Goal: Information Seeking & Learning: Find specific fact

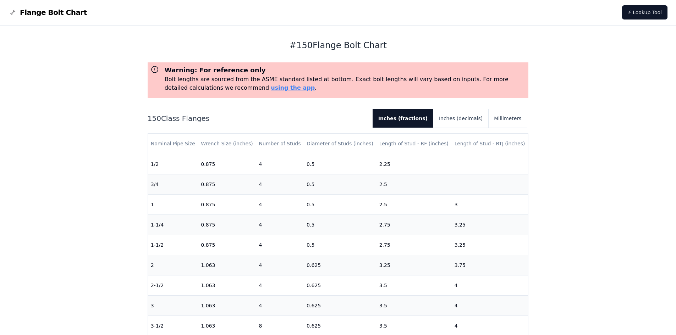
scroll to position [35, 0]
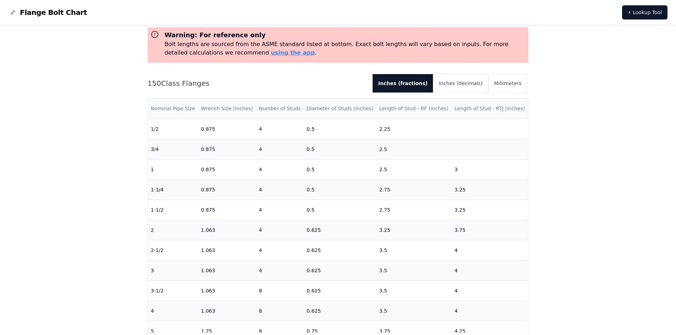
drag, startPoint x: 215, startPoint y: 107, endPoint x: 236, endPoint y: 110, distance: 21.6
click at [236, 110] on th "Wrench Size (inches)" at bounding box center [227, 109] width 58 height 20
click at [233, 109] on th "Wrench Size (inches)" at bounding box center [227, 109] width 58 height 20
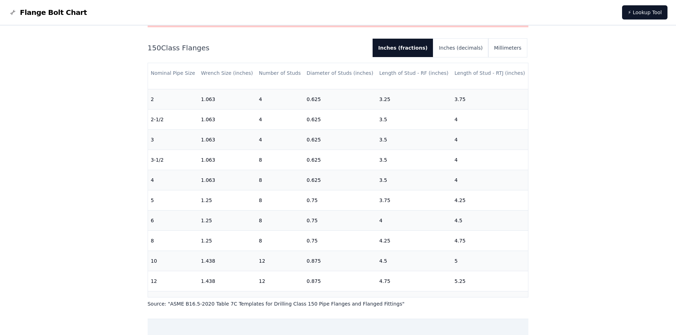
scroll to position [0, 0]
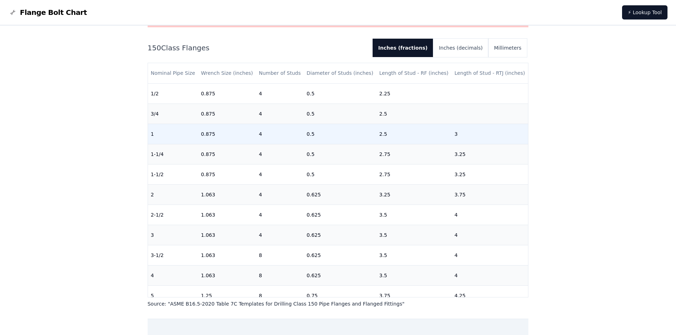
drag, startPoint x: 203, startPoint y: 134, endPoint x: 394, endPoint y: 133, distance: 190.6
click at [394, 133] on tr "1 0.875 4 0.5 2.5 3" at bounding box center [338, 134] width 380 height 20
click at [380, 133] on td "2.5" at bounding box center [414, 134] width 75 height 20
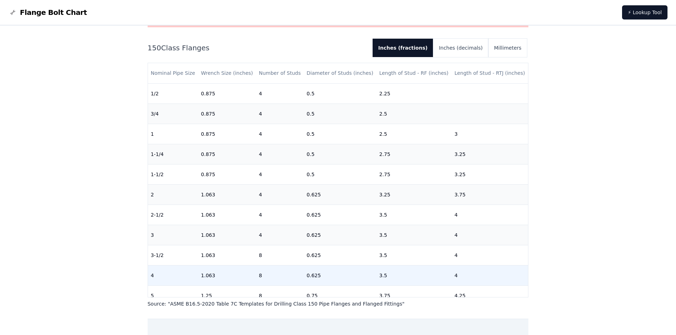
drag, startPoint x: 201, startPoint y: 274, endPoint x: 354, endPoint y: 273, distance: 153.7
click at [355, 273] on tr "4 1.063 8 0.625 3.5 4" at bounding box center [338, 275] width 380 height 20
click at [381, 274] on td "3.5" at bounding box center [414, 275] width 75 height 20
drag, startPoint x: 304, startPoint y: 276, endPoint x: 318, endPoint y: 277, distance: 14.2
click at [320, 277] on td "0.625" at bounding box center [340, 275] width 73 height 20
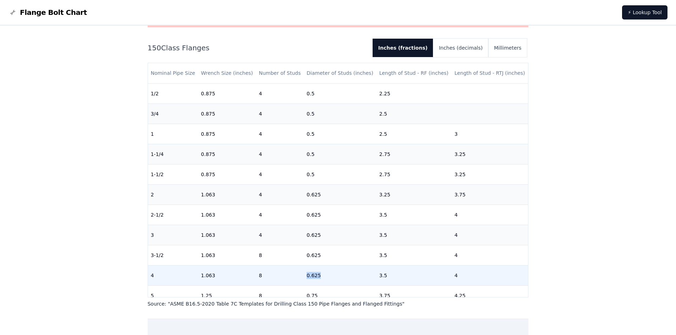
click at [309, 276] on td "0.625" at bounding box center [340, 275] width 73 height 20
drag, startPoint x: 375, startPoint y: 275, endPoint x: 383, endPoint y: 275, distance: 8.2
click at [385, 275] on td "3.5" at bounding box center [414, 275] width 75 height 20
click at [379, 278] on td "3.5" at bounding box center [414, 275] width 75 height 20
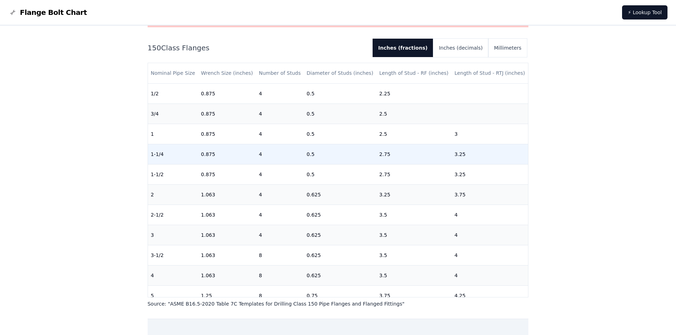
drag, startPoint x: 205, startPoint y: 155, endPoint x: 227, endPoint y: 158, distance: 22.9
click at [227, 158] on td "0.875" at bounding box center [227, 154] width 58 height 20
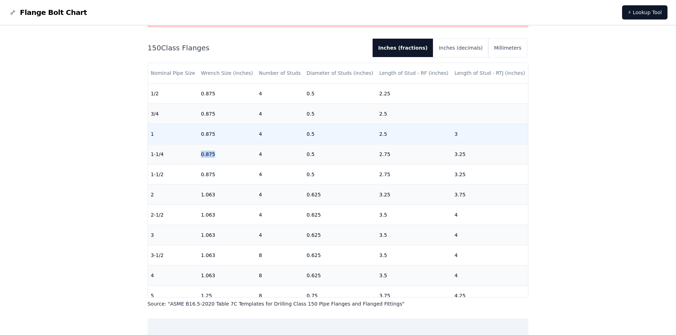
click at [205, 128] on td "0.875" at bounding box center [227, 134] width 58 height 20
drag, startPoint x: 202, startPoint y: 135, endPoint x: 228, endPoint y: 137, distance: 26.0
click at [228, 137] on td "0.875" at bounding box center [227, 134] width 58 height 20
click at [310, 134] on td "0.5" at bounding box center [340, 134] width 73 height 20
drag, startPoint x: 376, startPoint y: 134, endPoint x: 387, endPoint y: 135, distance: 11.4
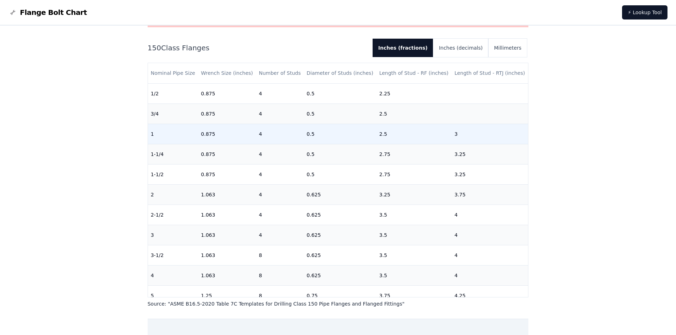
click at [387, 135] on td "2.5" at bounding box center [414, 134] width 75 height 20
click at [380, 133] on td "2.5" at bounding box center [414, 134] width 75 height 20
drag, startPoint x: 377, startPoint y: 133, endPoint x: 384, endPoint y: 134, distance: 7.1
click at [384, 134] on td "2.5" at bounding box center [414, 134] width 75 height 20
click at [382, 133] on td "2.5" at bounding box center [414, 134] width 75 height 20
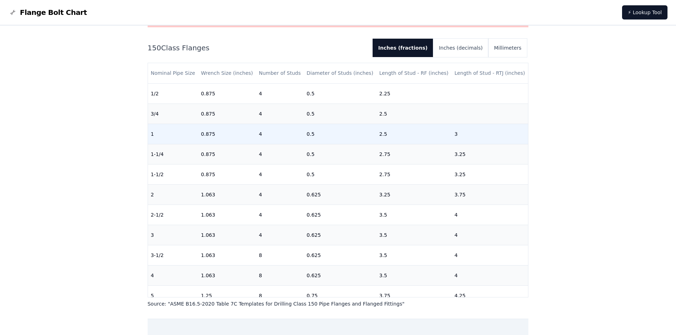
drag, startPoint x: 376, startPoint y: 133, endPoint x: 384, endPoint y: 134, distance: 7.8
click at [384, 134] on td "2.5" at bounding box center [414, 134] width 75 height 20
